Goal: Information Seeking & Learning: Learn about a topic

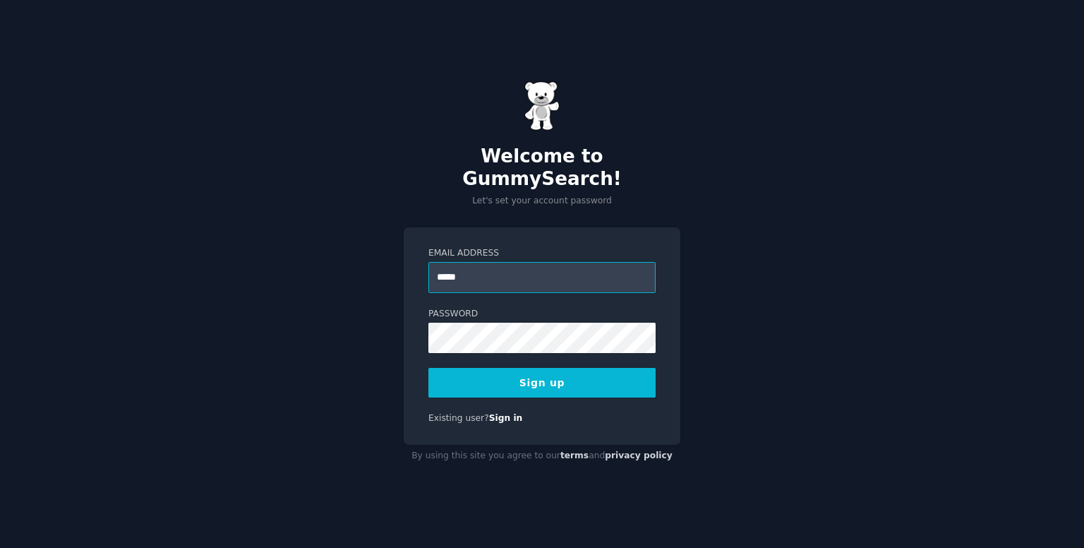
type input "**********"
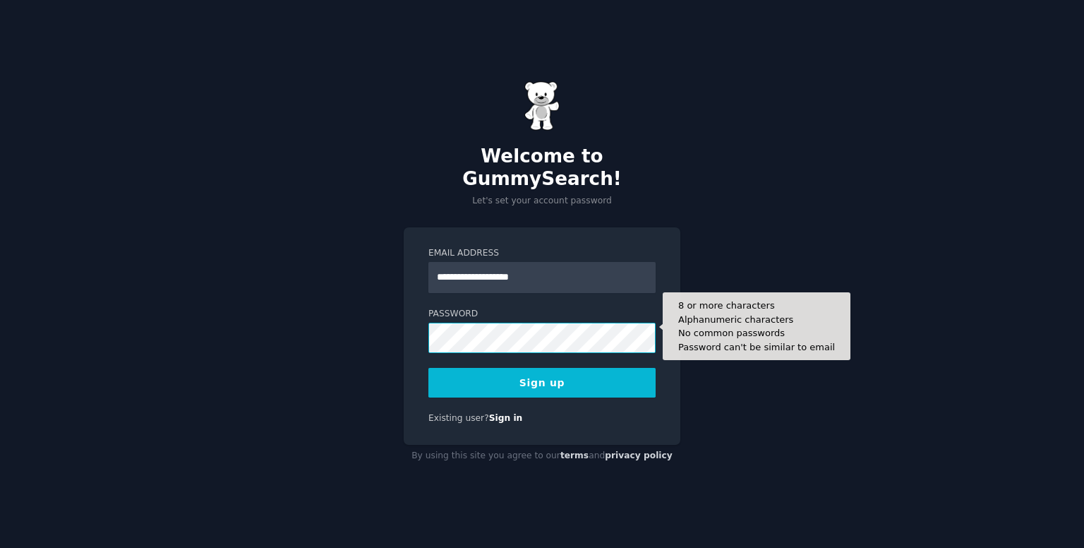
click at [428, 368] on button "Sign up" at bounding box center [541, 383] width 227 height 30
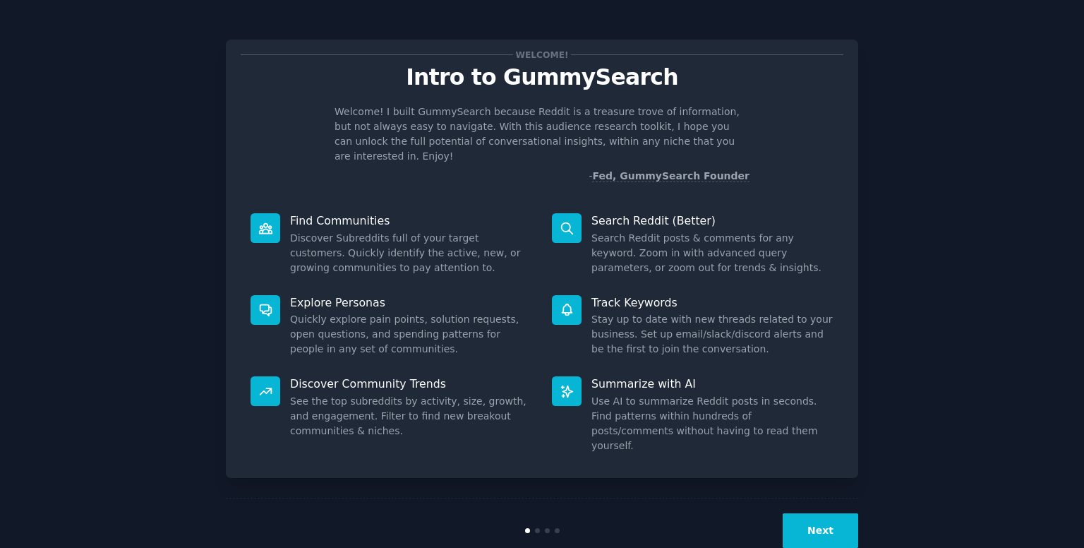
click at [832, 513] on button "Next" at bounding box center [819, 530] width 75 height 35
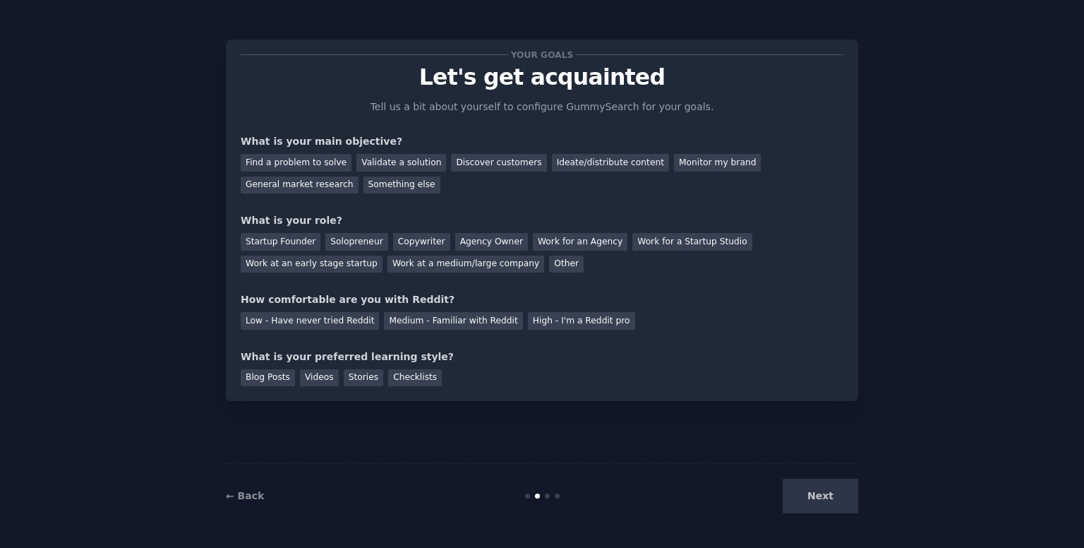
click at [827, 493] on div "Next" at bounding box center [752, 495] width 211 height 35
click at [322, 166] on div "Find a problem to solve" at bounding box center [296, 163] width 111 height 18
click at [395, 164] on div "Validate a solution" at bounding box center [401, 163] width 90 height 18
click at [451, 162] on div "Discover customers" at bounding box center [498, 163] width 95 height 18
click at [319, 161] on div "Find a problem to solve" at bounding box center [296, 163] width 111 height 18
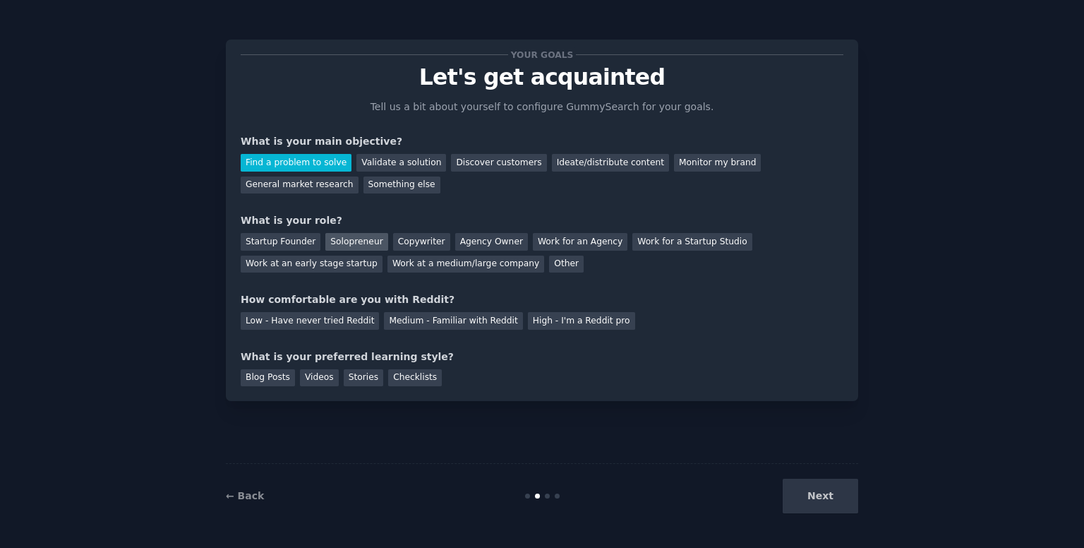
click at [339, 238] on div "Solopreneur" at bounding box center [356, 242] width 62 height 18
click at [406, 320] on div "Medium - Familiar with Reddit" at bounding box center [453, 321] width 138 height 18
click at [267, 381] on div "Blog Posts" at bounding box center [268, 378] width 54 height 18
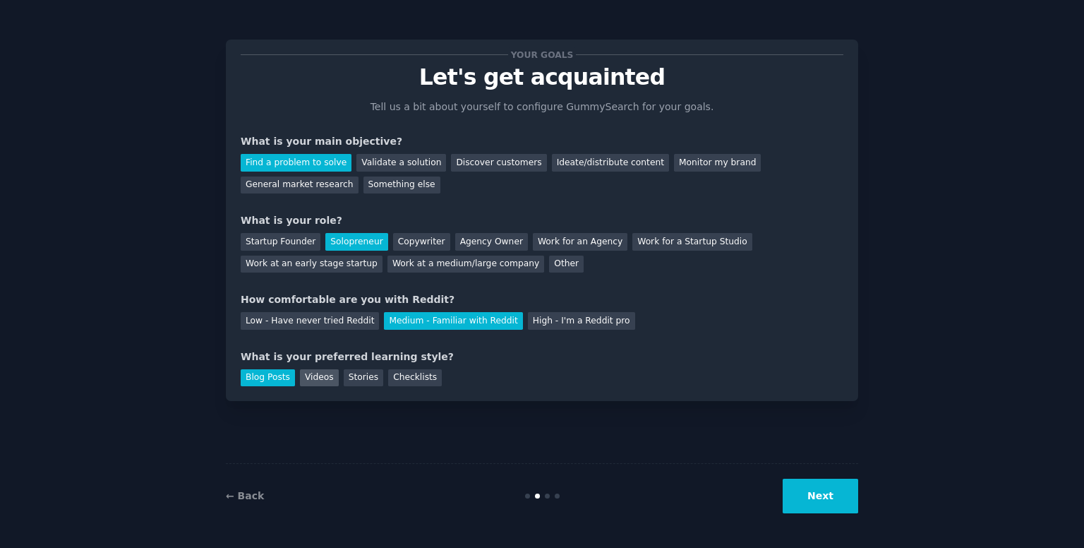
click at [325, 380] on div "Videos" at bounding box center [319, 378] width 39 height 18
click at [280, 376] on div "Blog Posts" at bounding box center [268, 378] width 54 height 18
click at [409, 380] on div "Checklists" at bounding box center [415, 378] width 54 height 18
click at [257, 371] on div "Blog Posts" at bounding box center [268, 378] width 54 height 18
click at [782, 484] on div "Next" at bounding box center [752, 495] width 211 height 35
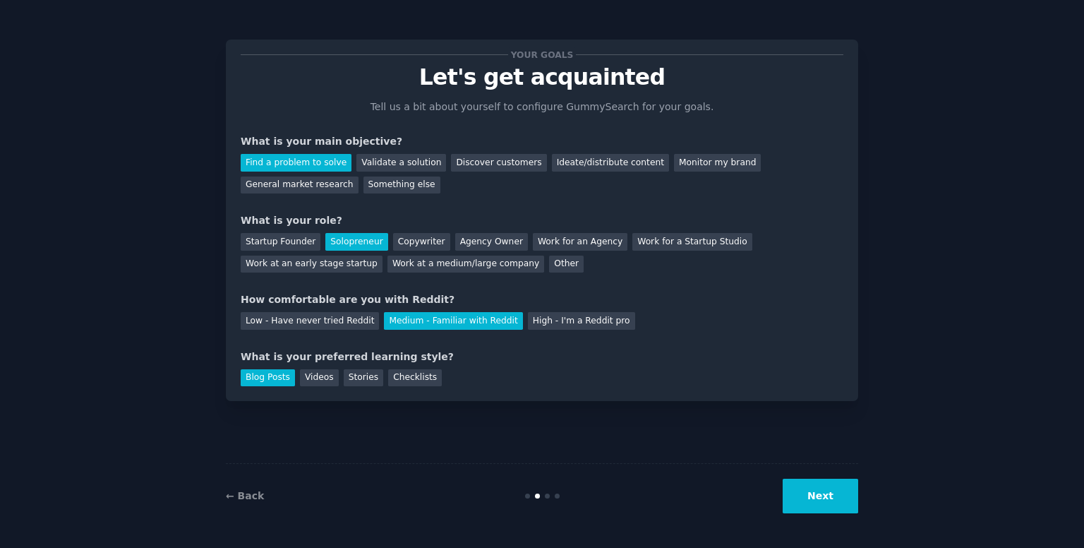
click at [826, 489] on button "Next" at bounding box center [819, 495] width 75 height 35
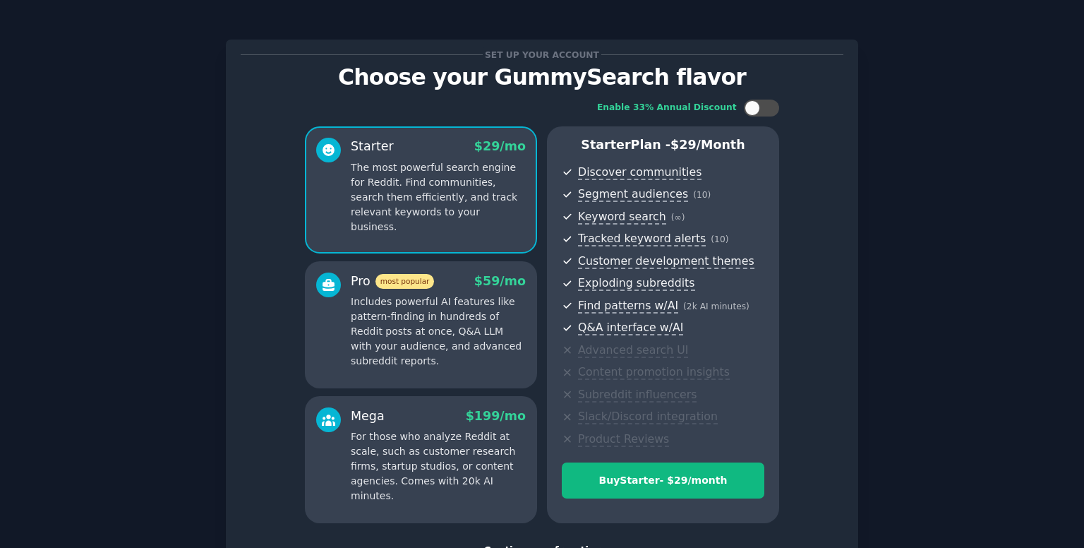
scroll to position [109, 0]
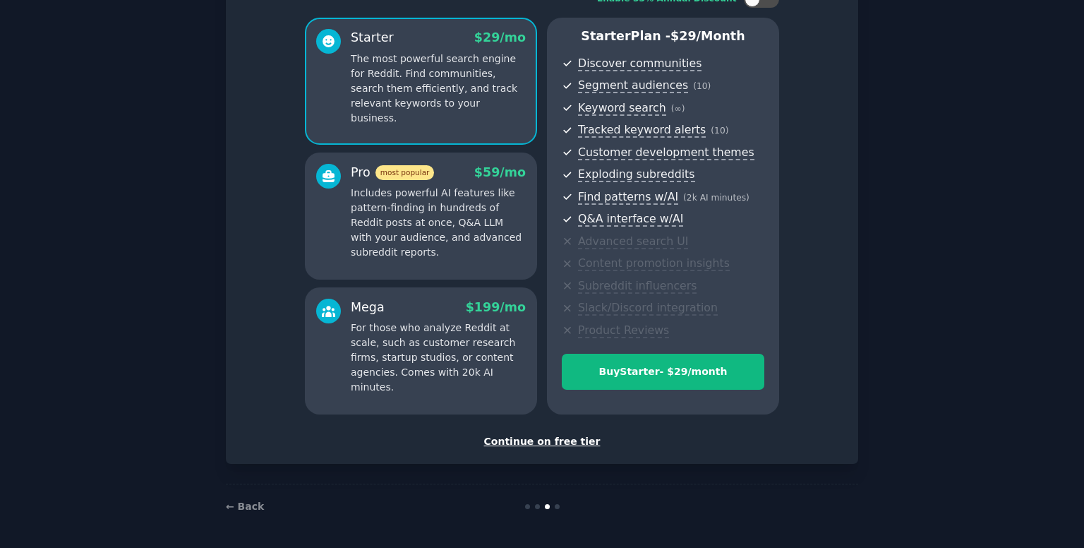
click at [571, 441] on div "Continue on free tier" at bounding box center [542, 441] width 603 height 15
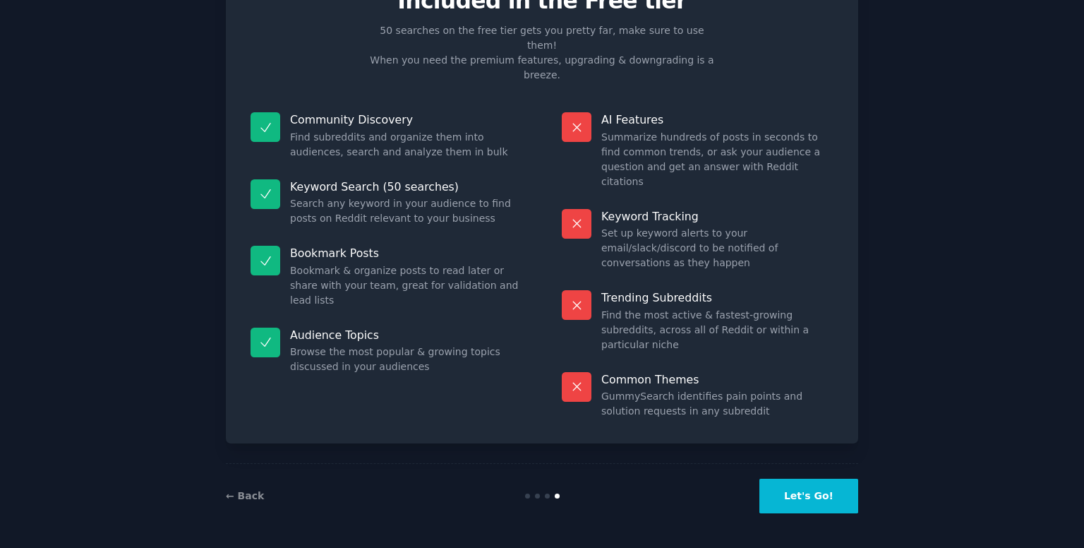
scroll to position [1, 0]
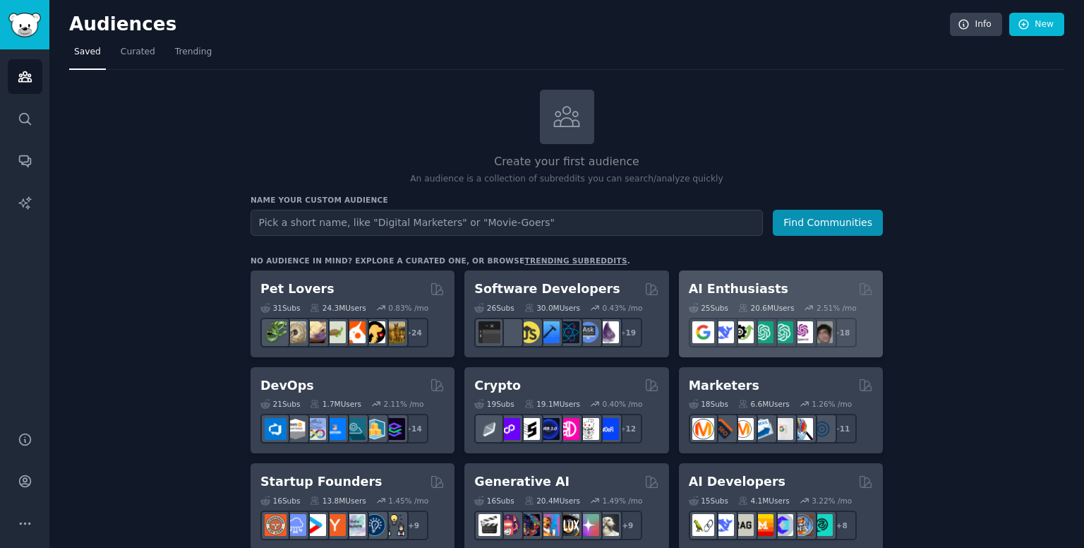
click at [734, 284] on h2 "AI Enthusiasts" at bounding box center [738, 289] width 99 height 18
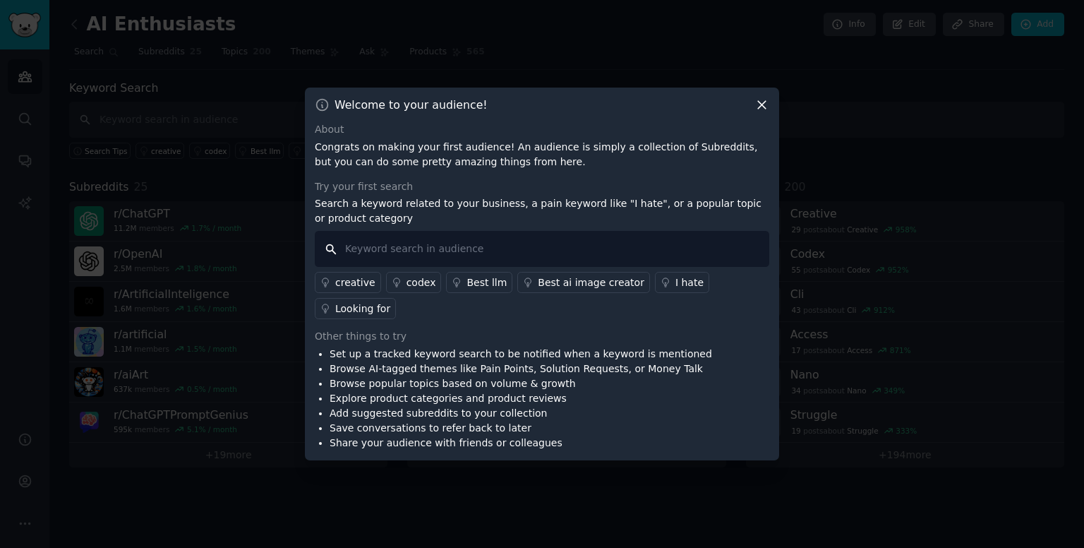
click at [426, 250] on input "text" at bounding box center [542, 249] width 454 height 36
type input "I hate"
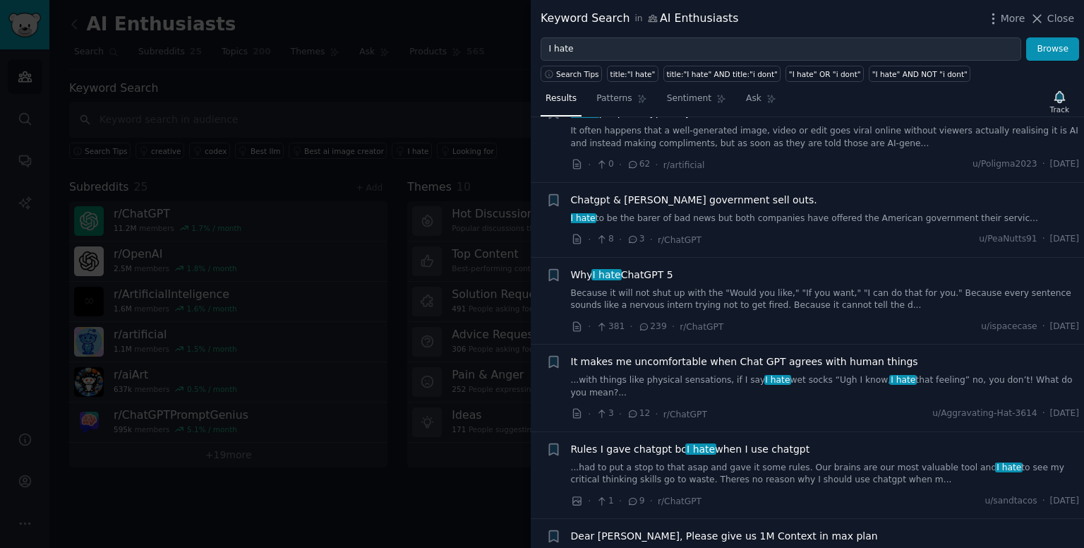
scroll to position [8027, 0]
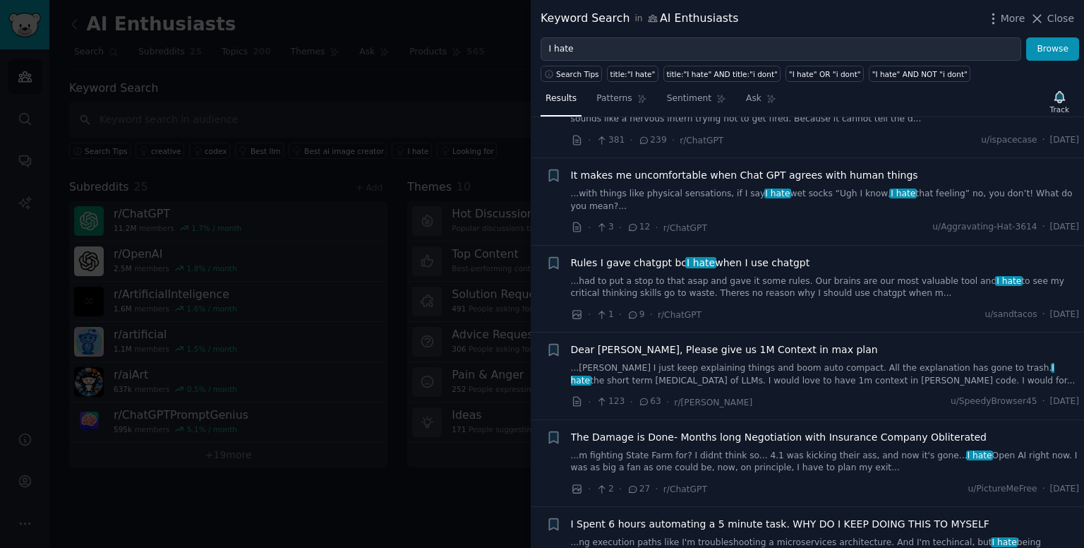
click at [450, 88] on div at bounding box center [542, 274] width 1084 height 548
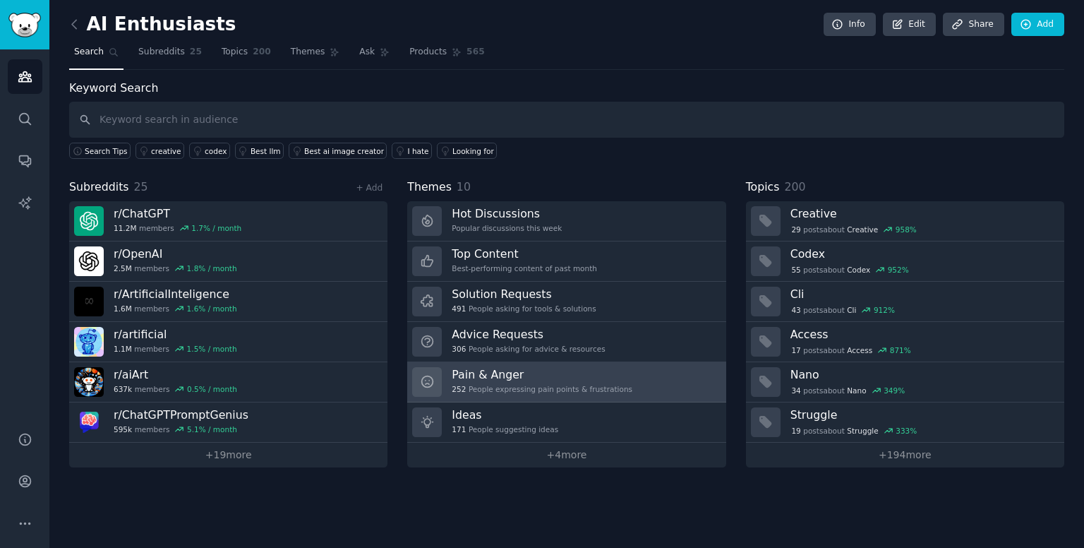
click at [514, 377] on h3 "Pain & Anger" at bounding box center [542, 374] width 181 height 15
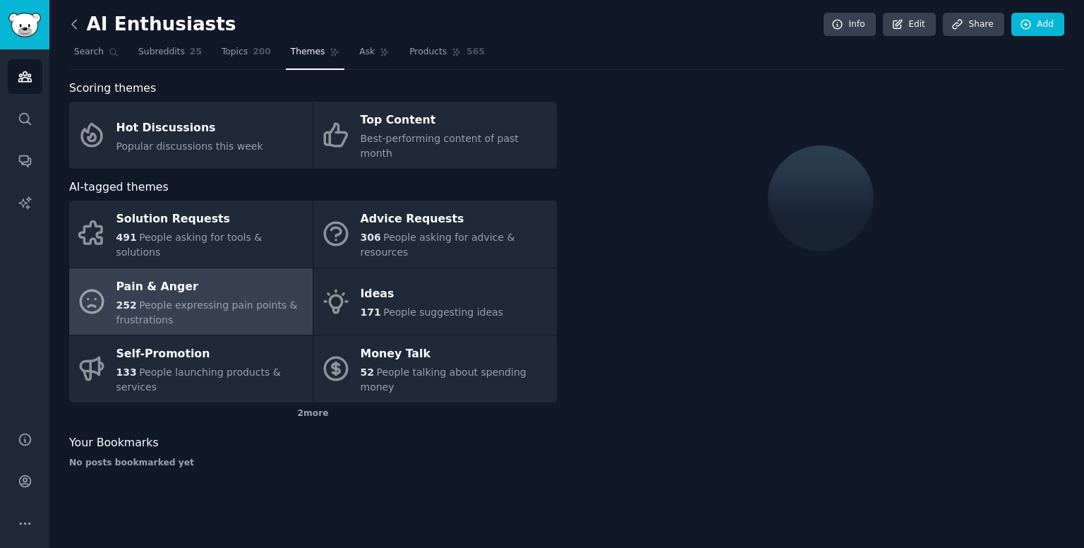
click at [73, 26] on icon at bounding box center [74, 24] width 15 height 15
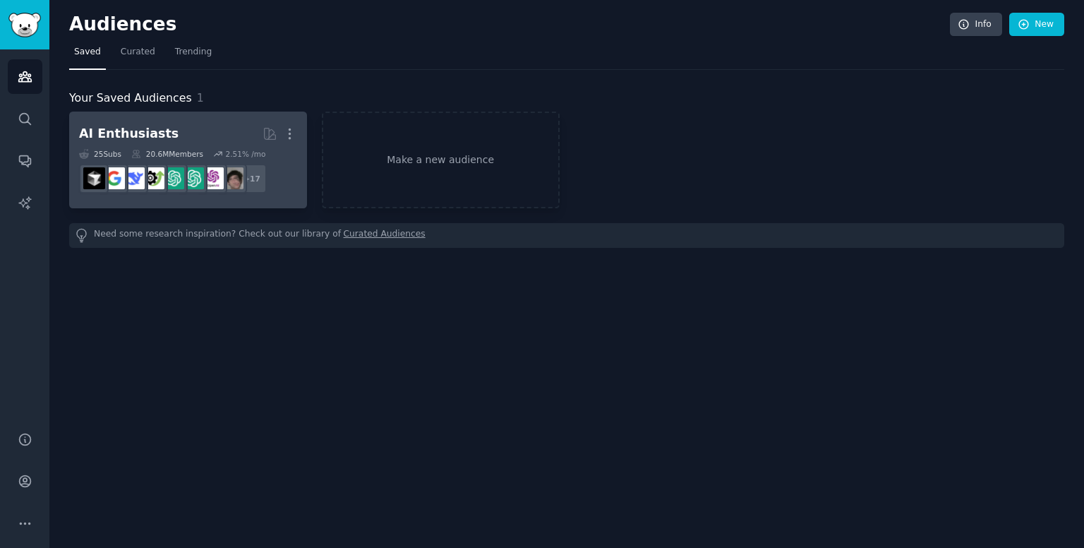
click at [214, 147] on div "AI Enthusiasts More 25 Sub s 20.6M Members 2.51 % /mo + 17" at bounding box center [188, 159] width 218 height 77
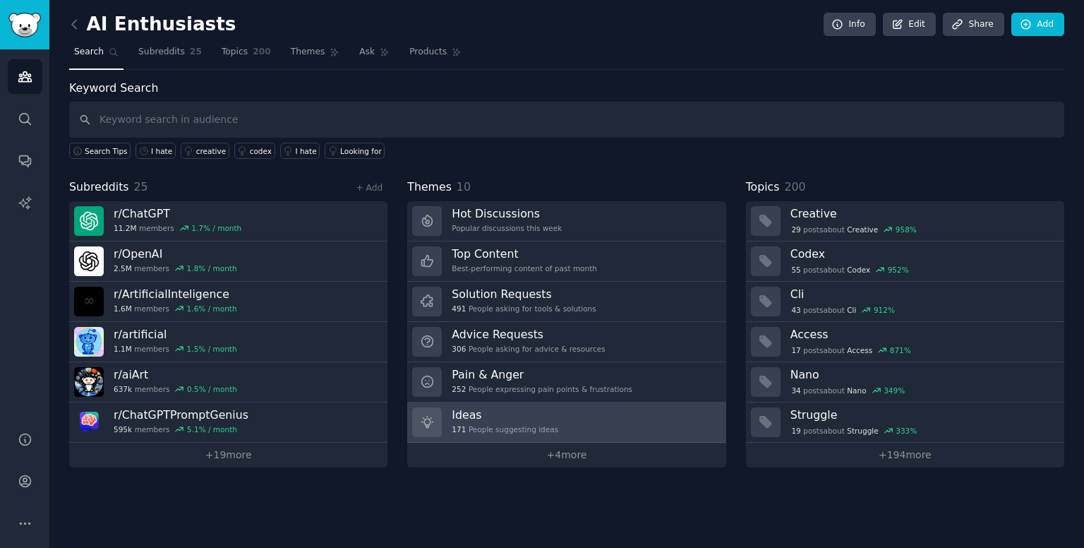
click at [483, 420] on div "Ideas 171 People suggesting ideas" at bounding box center [505, 422] width 107 height 30
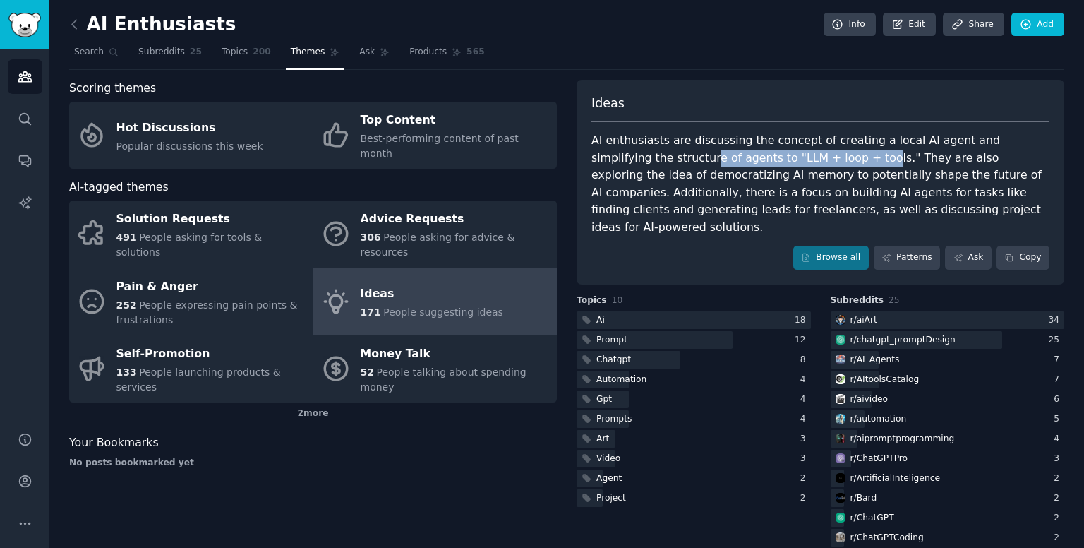
drag, startPoint x: 627, startPoint y: 153, endPoint x: 789, endPoint y: 156, distance: 162.3
click at [789, 156] on div "AI enthusiasts are discussing the concept of creating a local AI agent and simp…" at bounding box center [820, 184] width 458 height 104
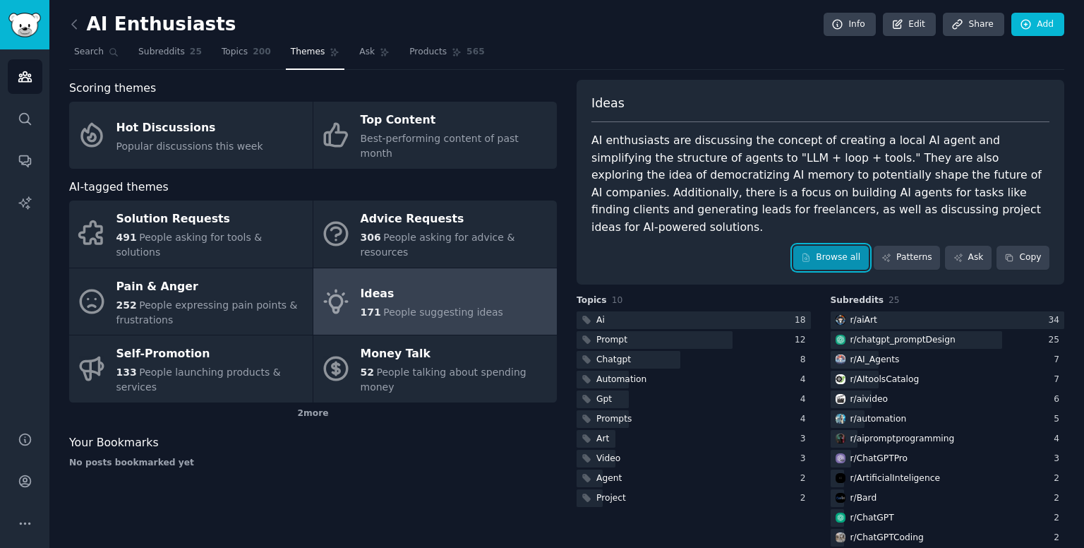
click at [836, 246] on link "Browse all" at bounding box center [830, 258] width 75 height 24
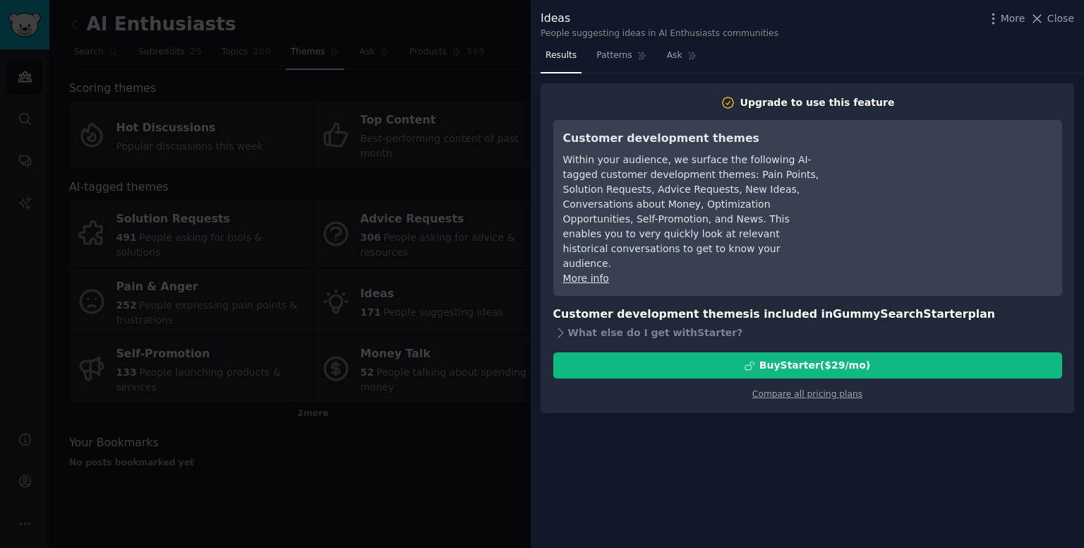
click at [449, 98] on div at bounding box center [542, 274] width 1084 height 548
